Goal: Find specific page/section: Find specific page/section

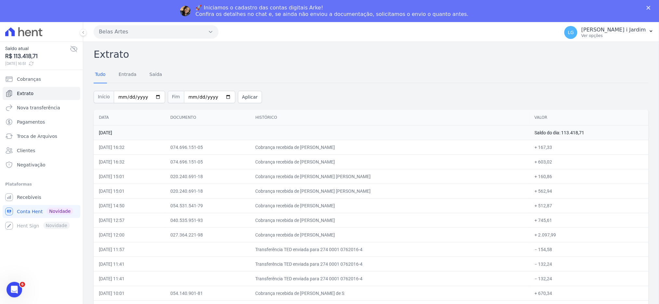
scroll to position [910, 0]
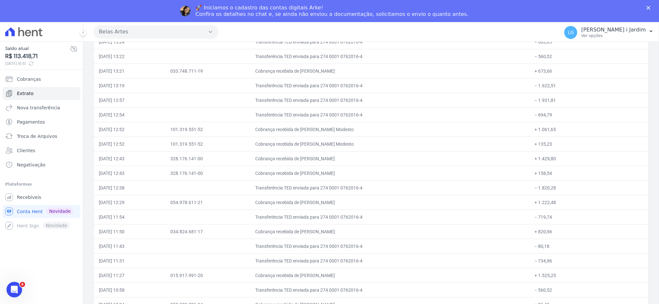
click at [165, 69] on td "[DATE] 13:21" at bounding box center [129, 71] width 71 height 15
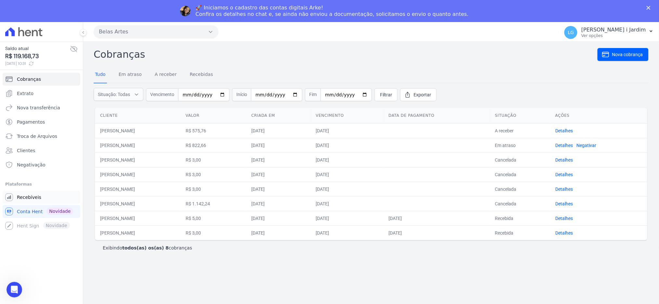
click at [50, 198] on link "Recebíveis" at bounding box center [42, 197] width 78 height 13
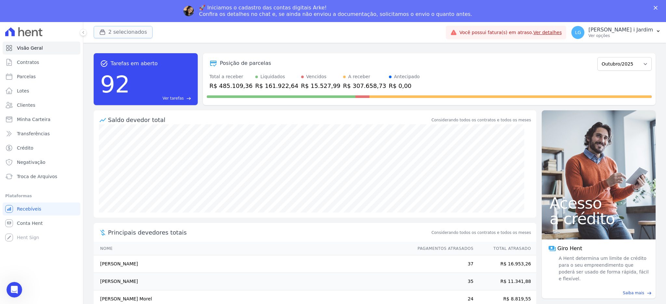
click at [111, 35] on button "2 selecionados" at bounding box center [123, 32] width 59 height 12
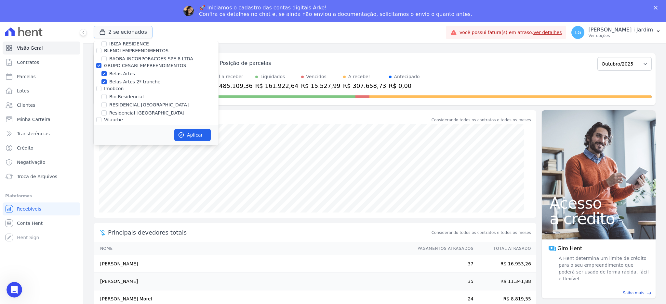
scroll to position [260, 0]
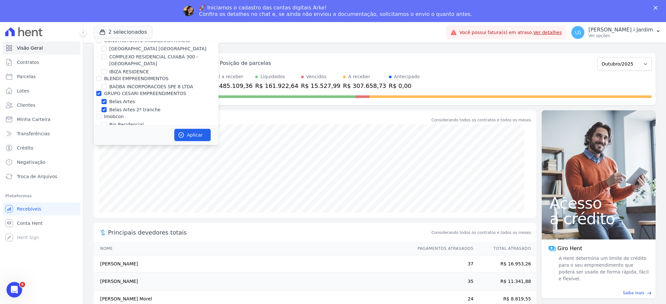
click at [128, 92] on label "GRUPO CESARI EMPREENDIMENTOS" at bounding box center [145, 93] width 82 height 5
click at [101, 92] on input "GRUPO CESARI EMPREENDIMENTOS" at bounding box center [98, 93] width 5 height 5
checkbox input "false"
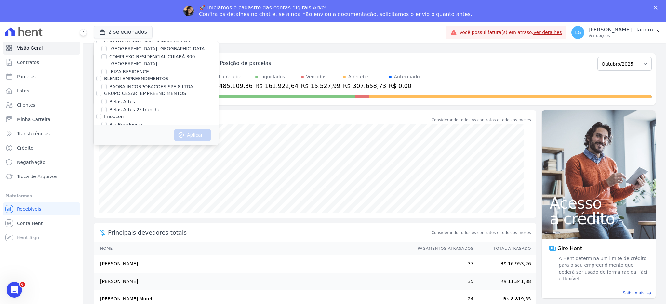
scroll to position [748, 0]
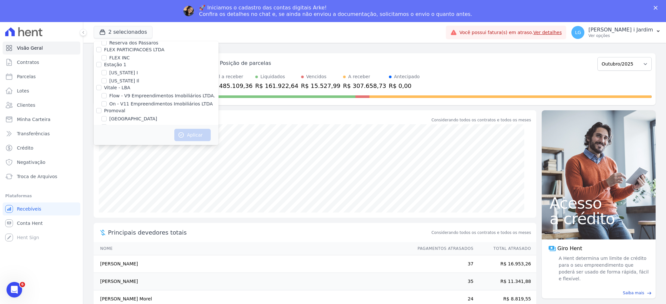
click at [118, 116] on label "[GEOGRAPHIC_DATA]" at bounding box center [133, 119] width 48 height 7
click at [107, 116] on input "[GEOGRAPHIC_DATA]" at bounding box center [103, 118] width 5 height 5
checkbox input "true"
click at [190, 135] on button "Aplicar" at bounding box center [192, 135] width 36 height 12
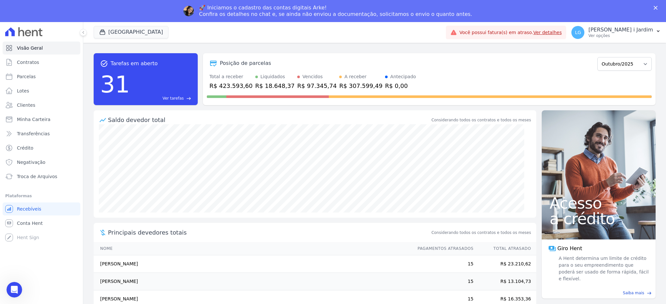
scroll to position [0, 0]
click at [183, 40] on div "[GEOGRAPHIC_DATA] Trapisa Engenharia Acaiá Residencial Icatu Residencial PORTO5…" at bounding box center [268, 32] width 349 height 21
click at [34, 62] on span "Contratos" at bounding box center [28, 62] width 22 height 6
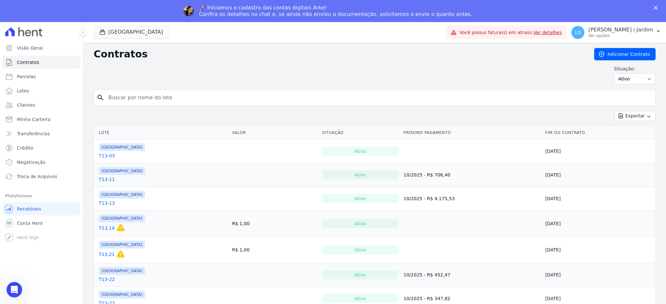
click at [144, 108] on form "search" at bounding box center [375, 100] width 562 height 21
click at [149, 101] on input "search" at bounding box center [378, 97] width 548 height 13
paste input "[PERSON_NAME]"
type input "[PERSON_NAME]"
click at [46, 106] on link "Clientes" at bounding box center [42, 105] width 78 height 13
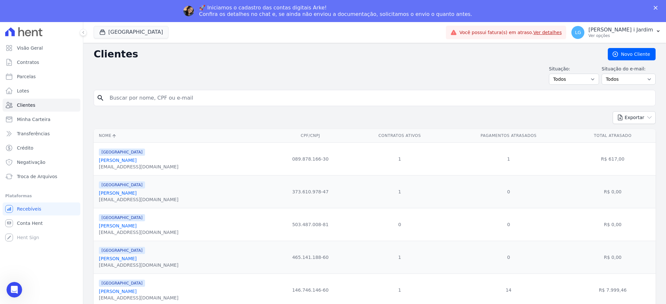
click at [175, 99] on input "search" at bounding box center [379, 98] width 547 height 13
paste input "[PERSON_NAME]"
type input "[PERSON_NAME]"
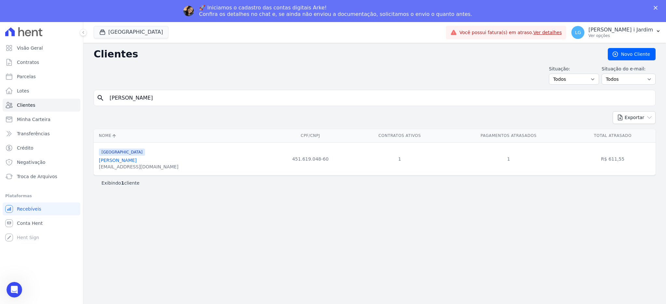
click at [136, 161] on link "[PERSON_NAME]" at bounding box center [118, 160] width 38 height 5
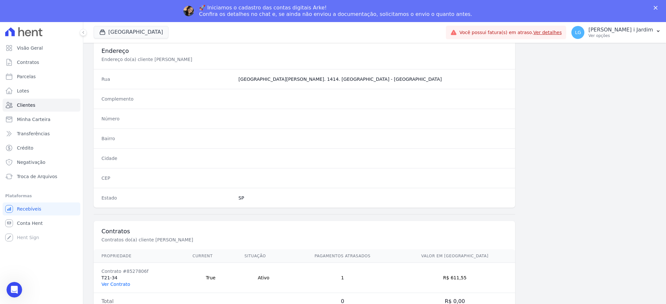
click at [123, 282] on link "Ver Contrato" at bounding box center [115, 284] width 29 height 5
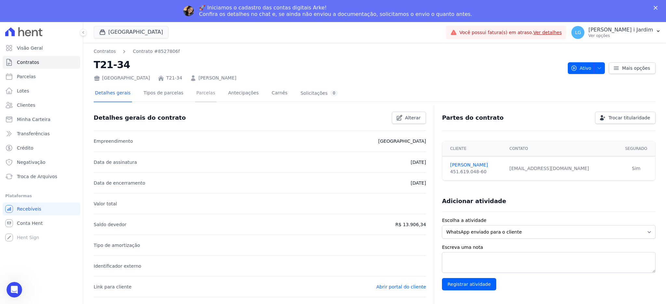
click at [195, 96] on link "Parcelas" at bounding box center [205, 93] width 21 height 17
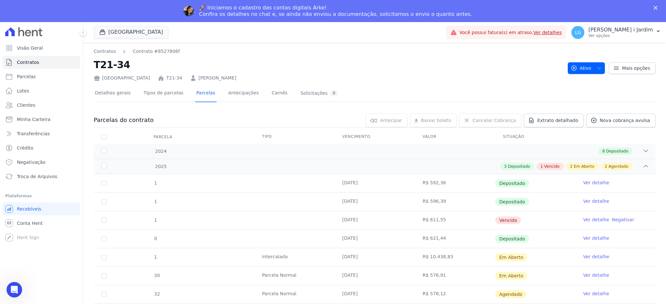
scroll to position [30, 0]
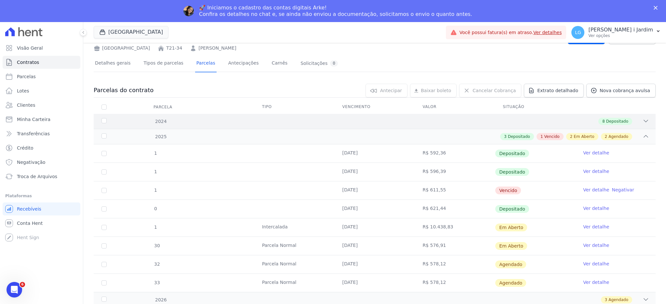
click at [421, 123] on div "8 Depositado" at bounding box center [401, 121] width 493 height 7
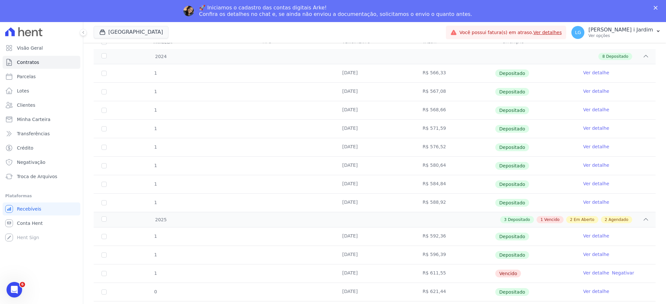
scroll to position [178, 0]
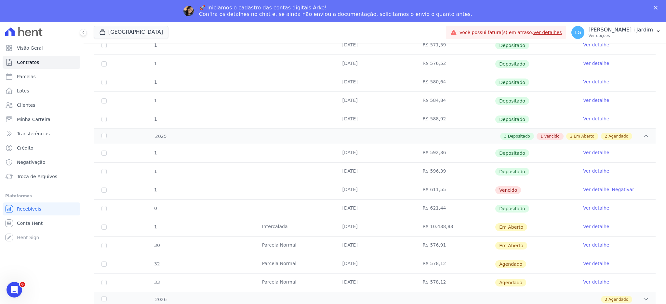
drag, startPoint x: 441, startPoint y: 192, endPoint x: 304, endPoint y: 190, distance: 137.1
click at [304, 190] on tr "1 [DATE] R$ 611,55 [GEOGRAPHIC_DATA] Ver detalhe Negativar" at bounding box center [375, 190] width 562 height 19
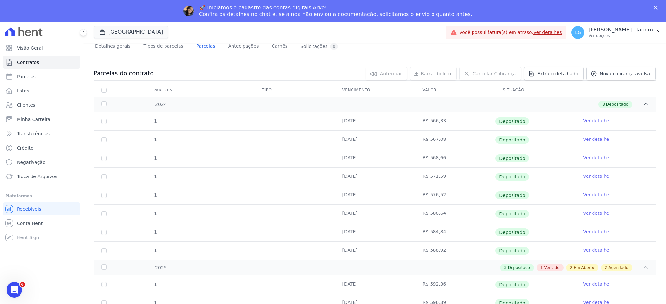
scroll to position [0, 0]
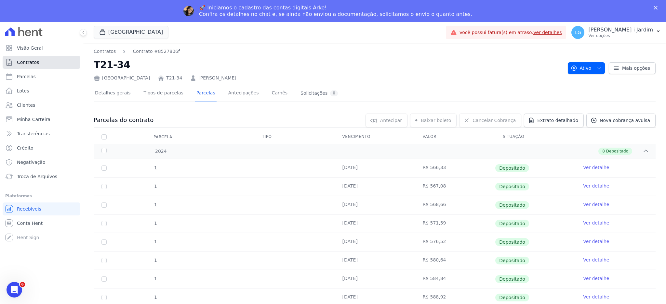
click at [28, 65] on span "Contratos" at bounding box center [28, 62] width 22 height 6
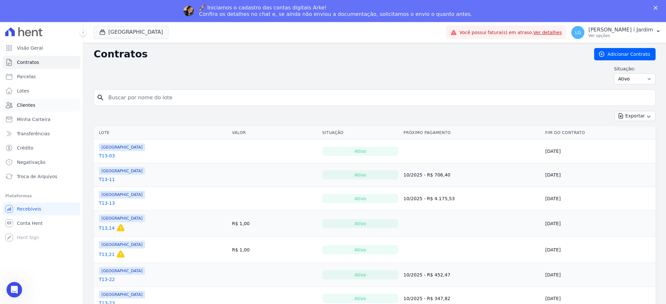
click at [49, 104] on link "Clientes" at bounding box center [42, 105] width 78 height 13
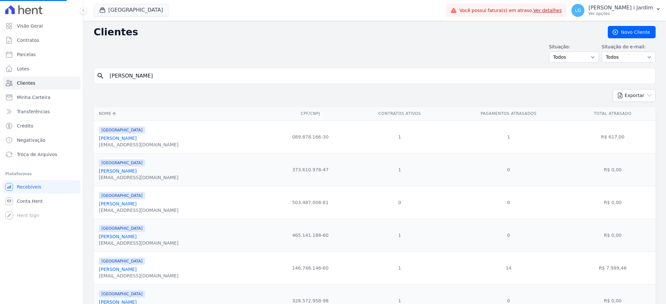
click at [139, 70] on input "[PERSON_NAME]" at bounding box center [379, 76] width 547 height 13
click at [206, 70] on input "[PERSON_NAME]" at bounding box center [379, 76] width 547 height 13
type input "sa"
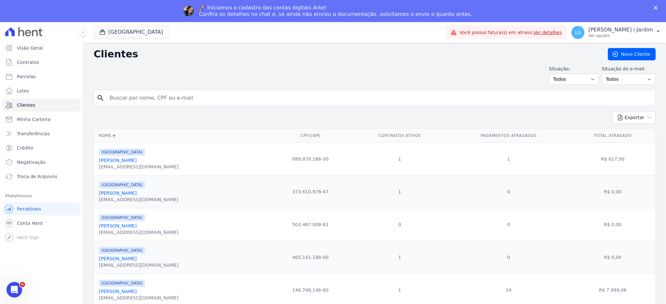
click at [196, 103] on input "search" at bounding box center [379, 98] width 547 height 13
type input "[PERSON_NAME]"
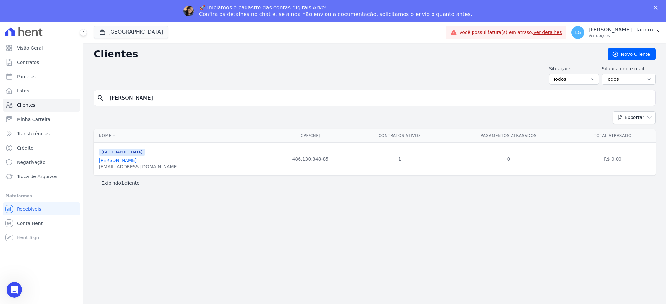
click at [127, 163] on link "[PERSON_NAME]" at bounding box center [118, 160] width 38 height 5
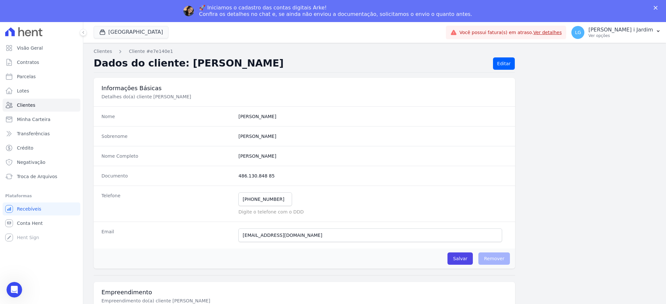
scroll to position [304, 0]
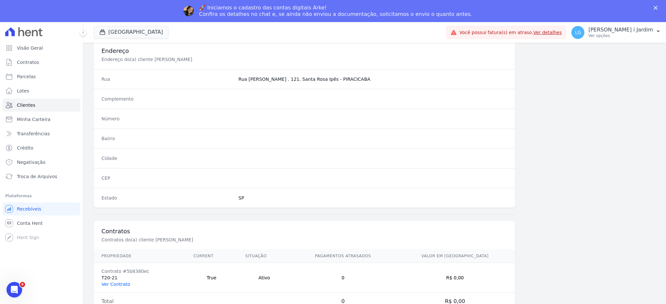
click at [121, 284] on link "Ver Contrato" at bounding box center [115, 284] width 29 height 5
